Goal: Task Accomplishment & Management: Manage account settings

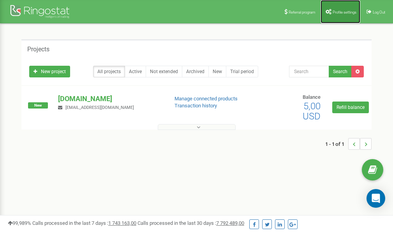
click at [341, 6] on link "Profile settings" at bounding box center [340, 11] width 40 height 23
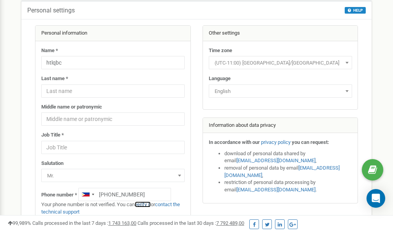
click at [146, 205] on link "verify it" at bounding box center [143, 205] width 16 height 6
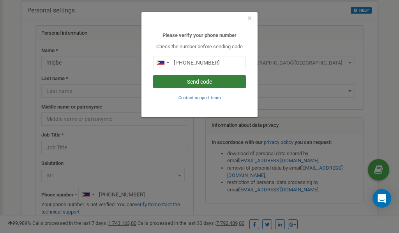
click at [192, 83] on button "Send code" at bounding box center [199, 81] width 93 height 13
